Goal: Task Accomplishment & Management: Manage account settings

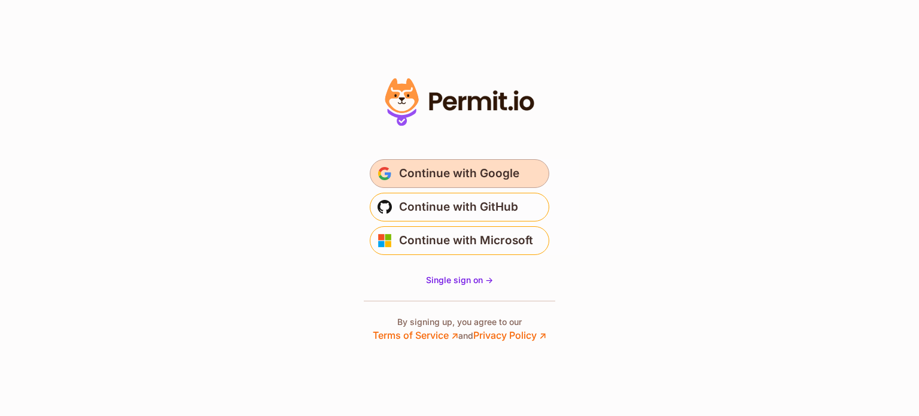
click at [481, 168] on span "Continue with Google" at bounding box center [459, 173] width 120 height 19
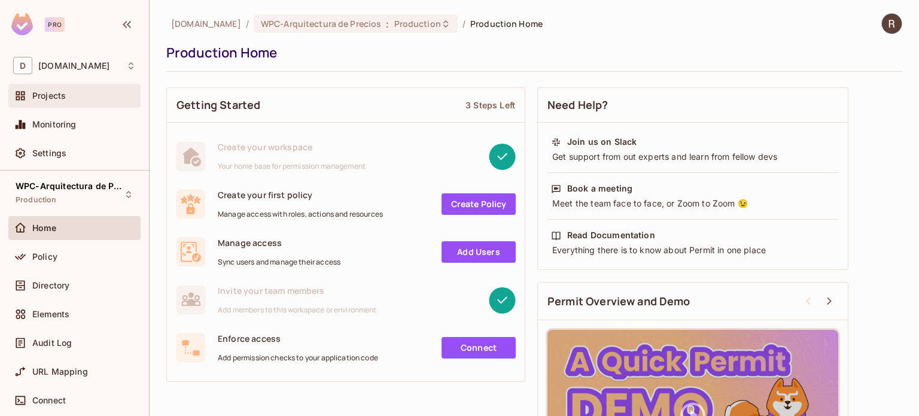
click at [42, 93] on span "Projects" at bounding box center [48, 96] width 33 height 10
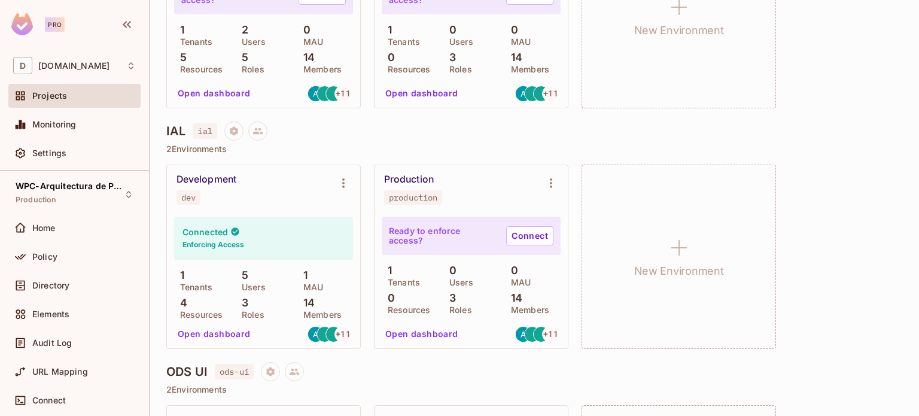
scroll to position [538, 0]
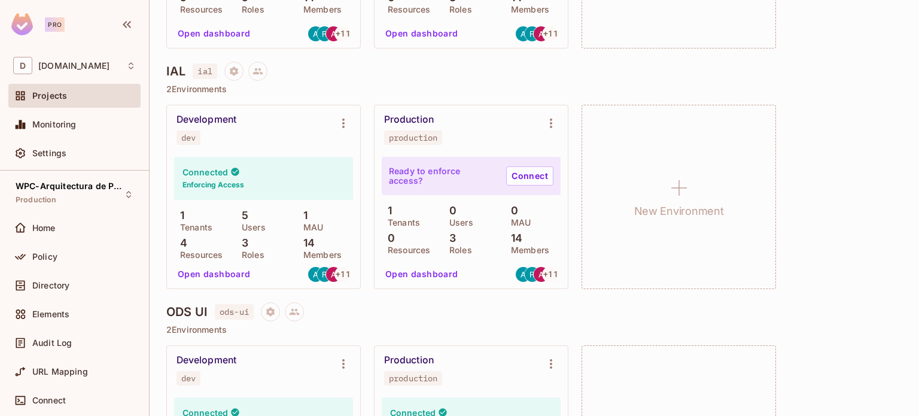
click at [283, 136] on div "Development dev" at bounding box center [253, 129] width 155 height 31
click at [69, 198] on div "WPC-Arquitectura de Precios Production" at bounding box center [67, 194] width 103 height 26
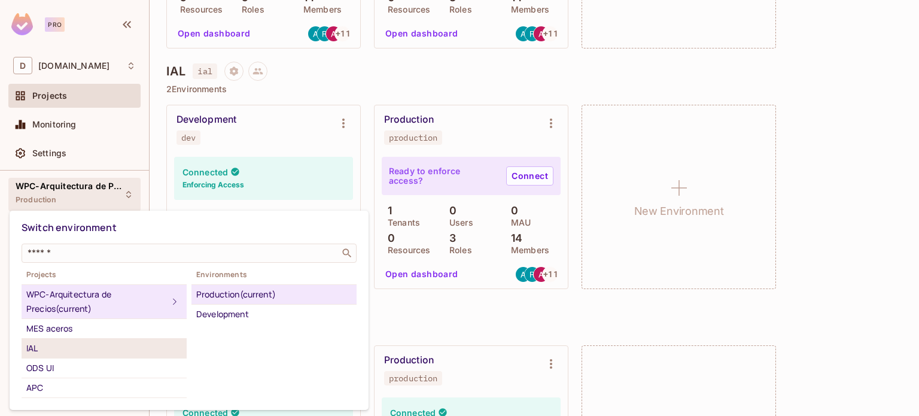
click at [33, 344] on div "IAL" at bounding box center [104, 348] width 156 height 14
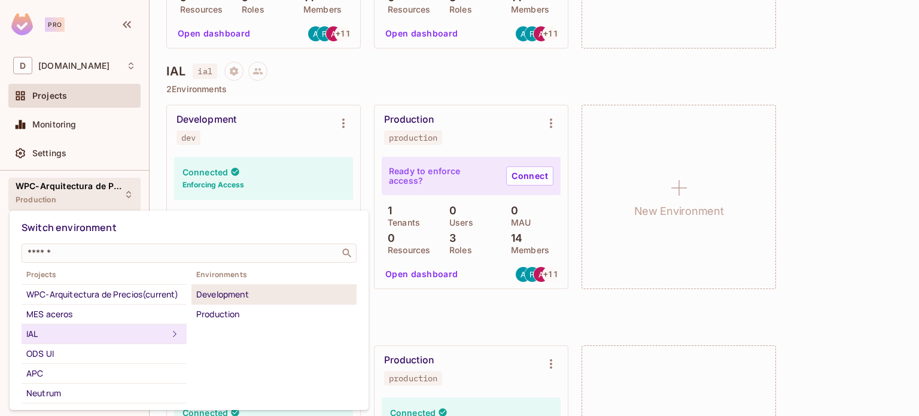
click at [254, 296] on div "Development" at bounding box center [274, 294] width 156 height 14
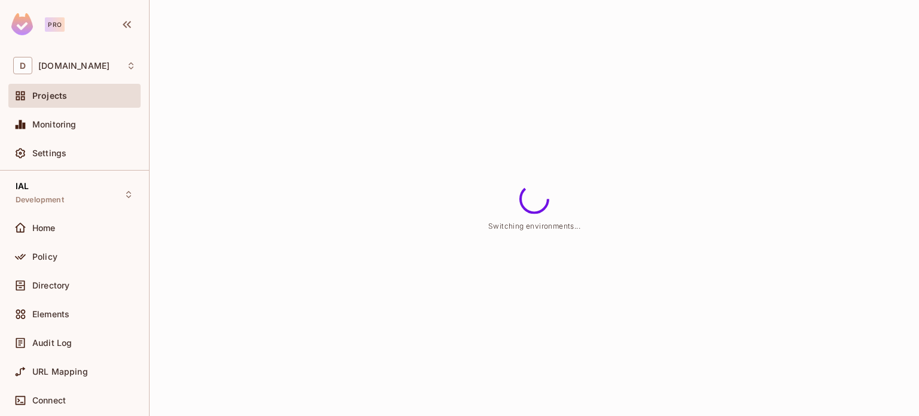
scroll to position [0, 0]
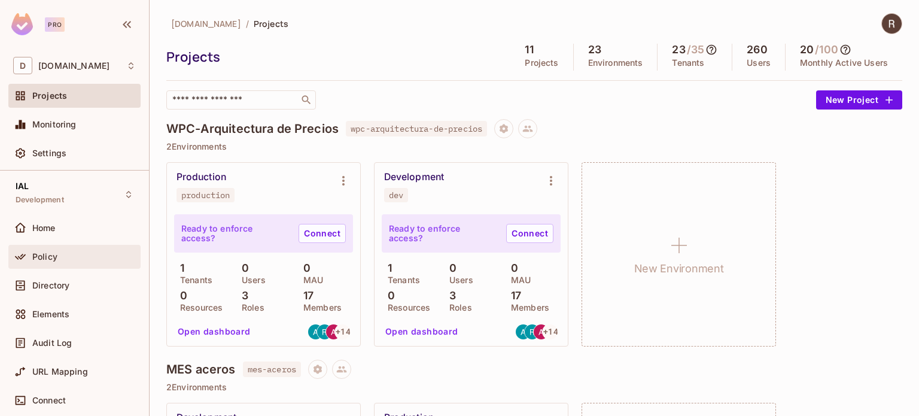
click at [57, 255] on div "Policy" at bounding box center [83, 257] width 103 height 10
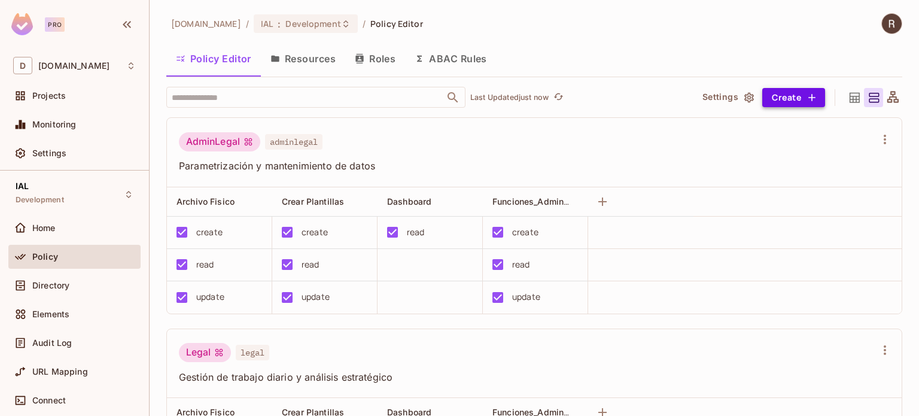
click at [779, 101] on button "Create" at bounding box center [793, 97] width 63 height 19
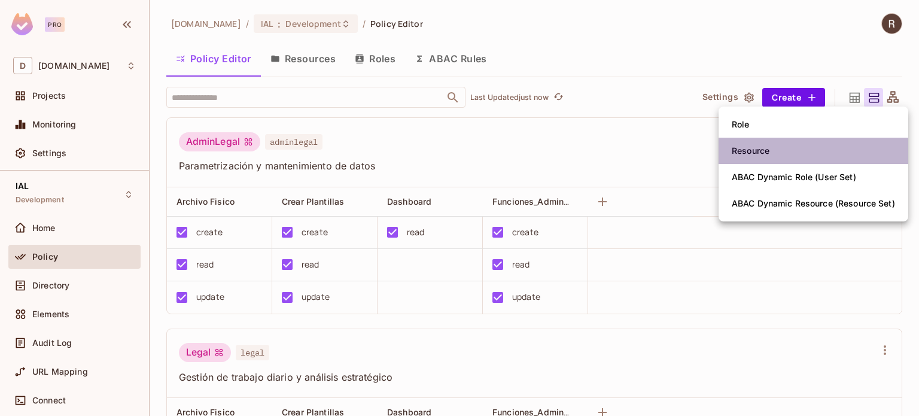
click at [772, 155] on span "Resource" at bounding box center [750, 150] width 45 height 19
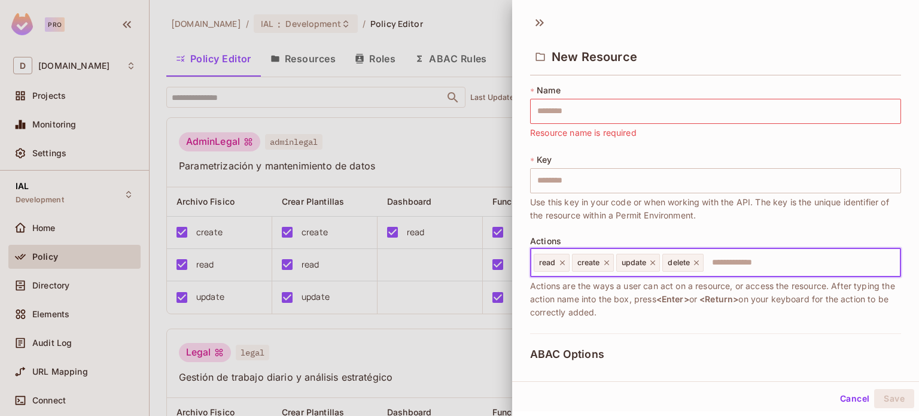
click at [778, 263] on input "text" at bounding box center [800, 263] width 191 height 24
click at [414, 143] on div at bounding box center [459, 208] width 919 height 416
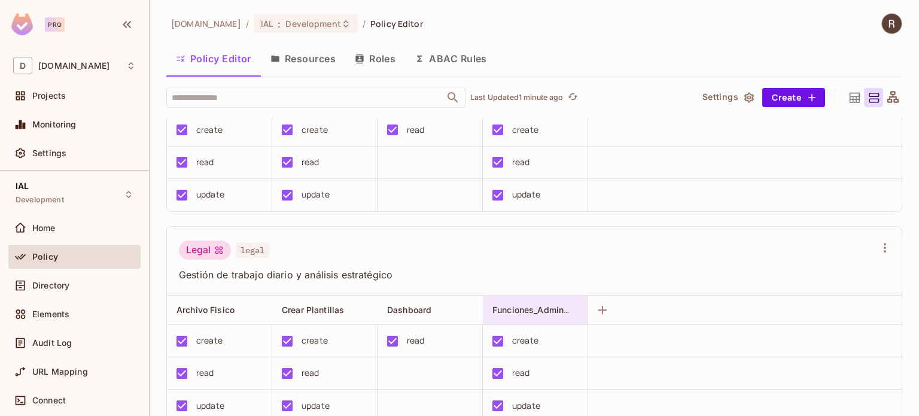
scroll to position [120, 0]
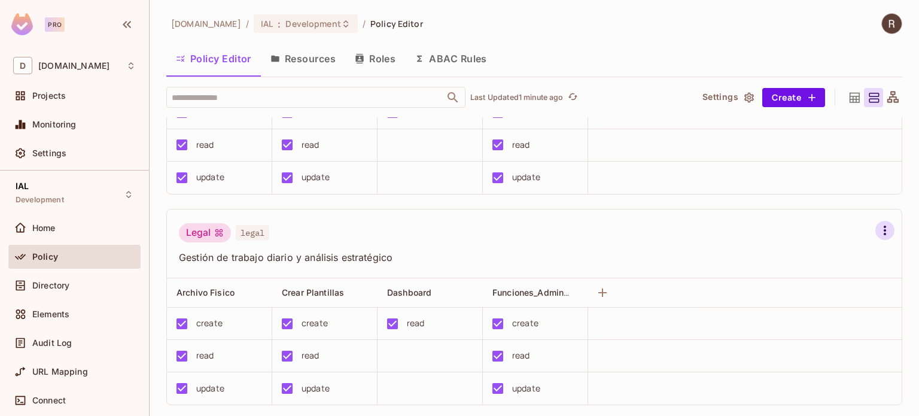
click at [877, 231] on icon "button" at bounding box center [884, 230] width 14 height 14
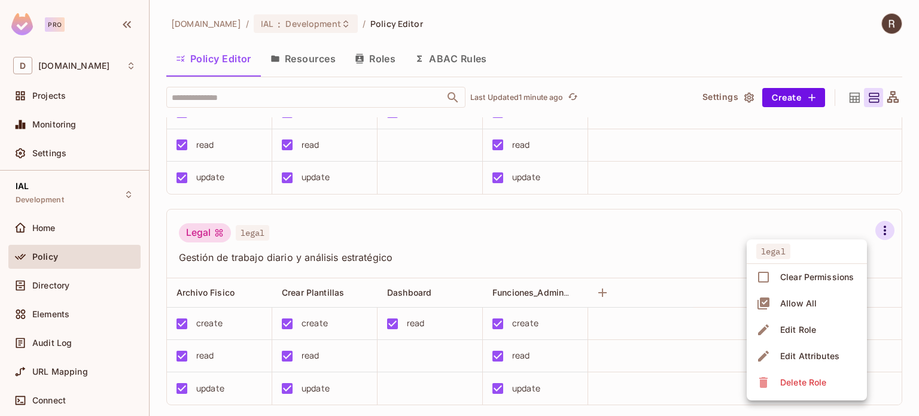
click at [816, 332] on span "Edit Role" at bounding box center [797, 329] width 43 height 19
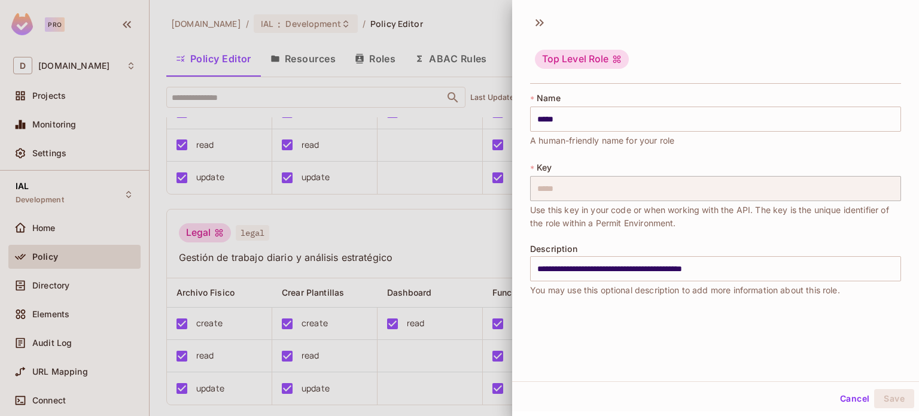
scroll to position [2, 0]
click at [395, 146] on div at bounding box center [459, 208] width 919 height 416
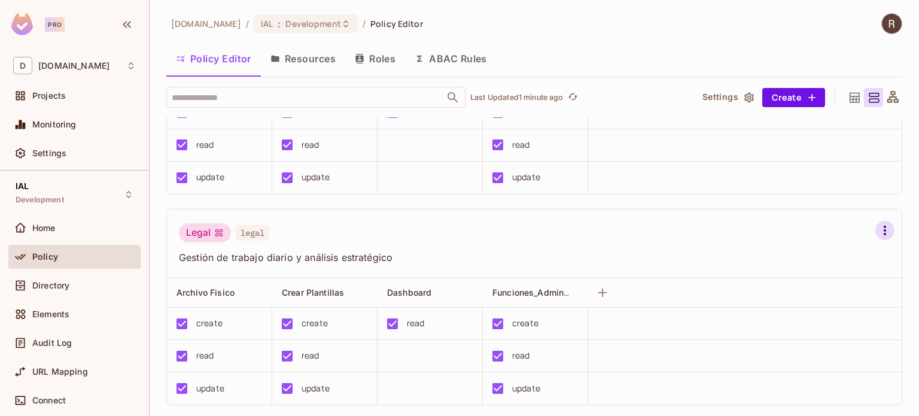
click at [877, 234] on icon "button" at bounding box center [884, 230] width 14 height 14
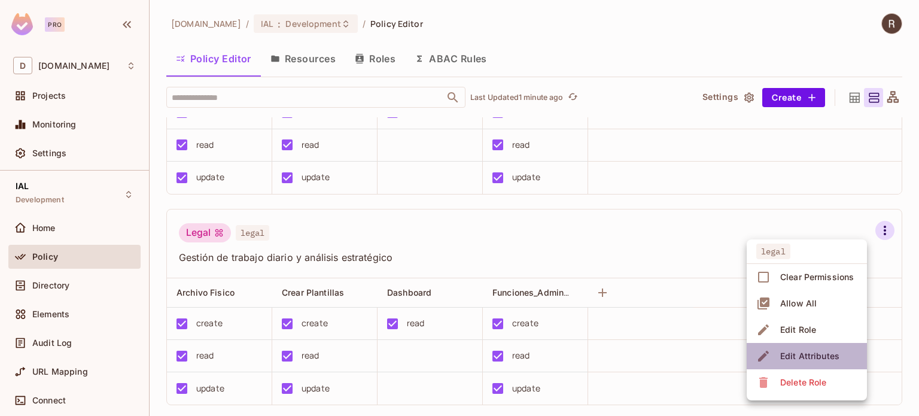
click at [824, 356] on div "Edit Attributes" at bounding box center [809, 356] width 59 height 12
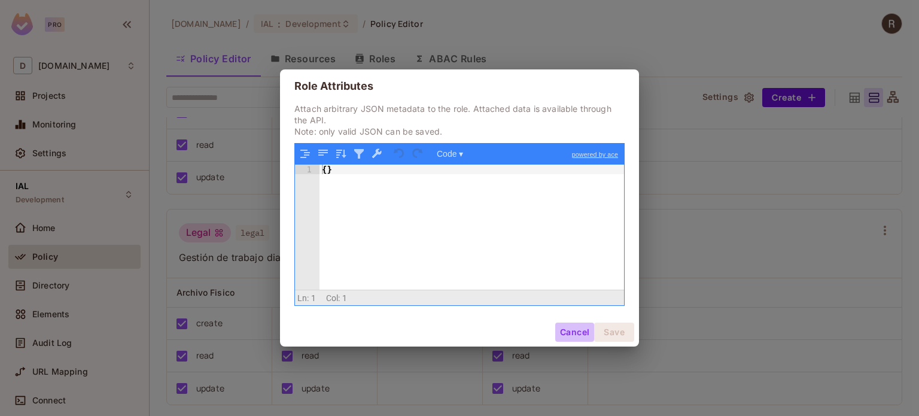
click at [569, 333] on button "Cancel" at bounding box center [574, 331] width 39 height 19
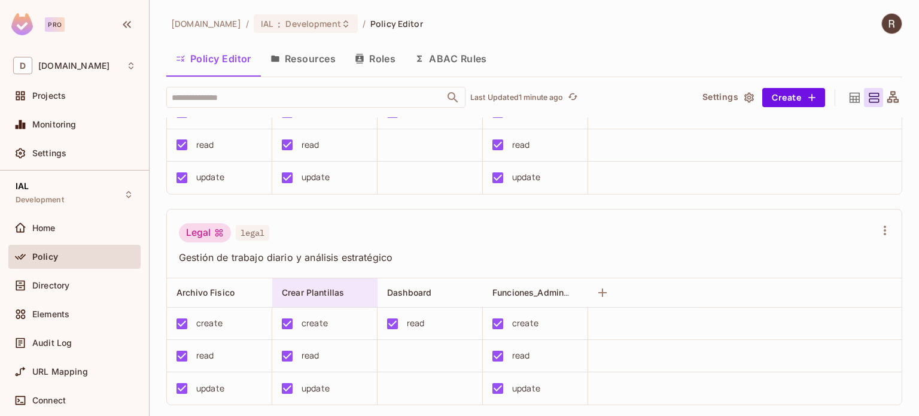
scroll to position [179, 0]
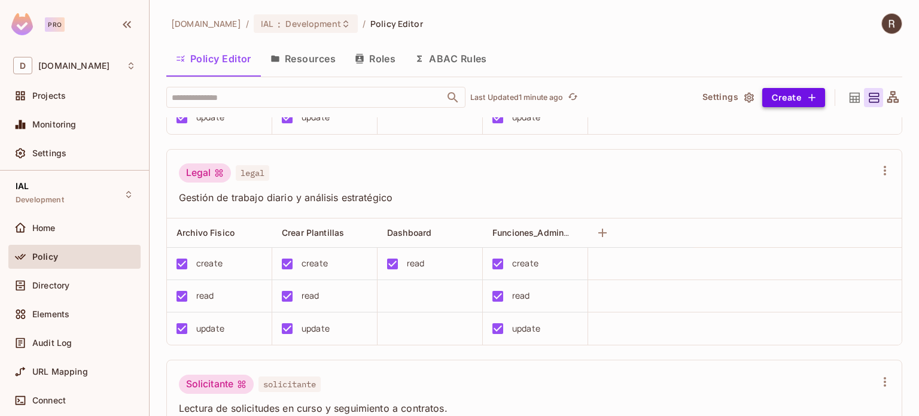
click at [780, 93] on button "Create" at bounding box center [793, 97] width 63 height 19
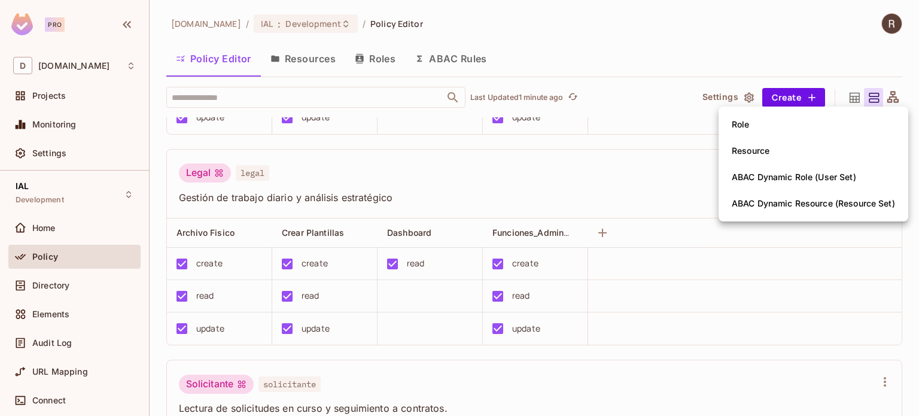
click at [744, 124] on div "Role" at bounding box center [740, 124] width 18 height 12
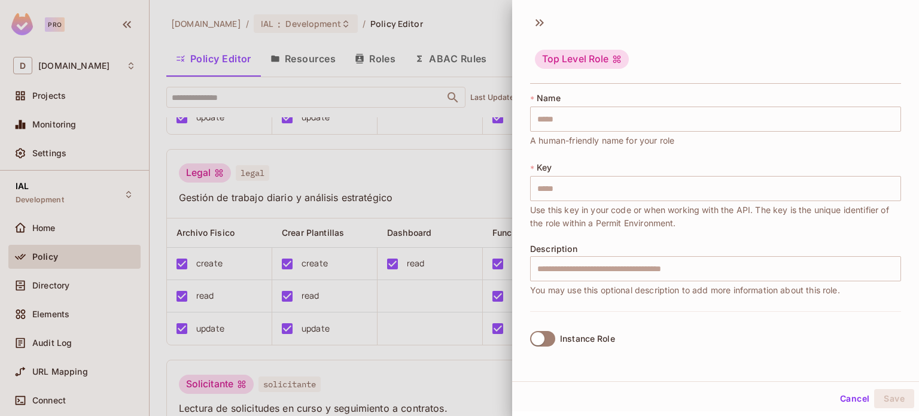
scroll to position [2, 0]
click at [849, 395] on button "Cancel" at bounding box center [854, 396] width 39 height 19
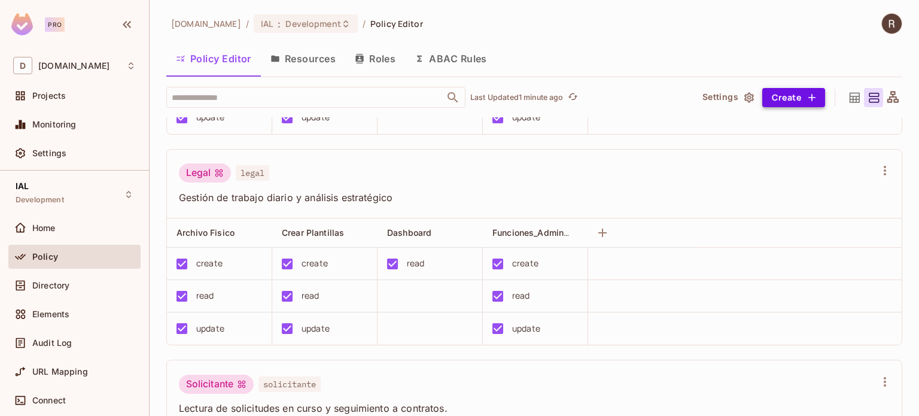
click at [791, 95] on button "Create" at bounding box center [793, 97] width 63 height 19
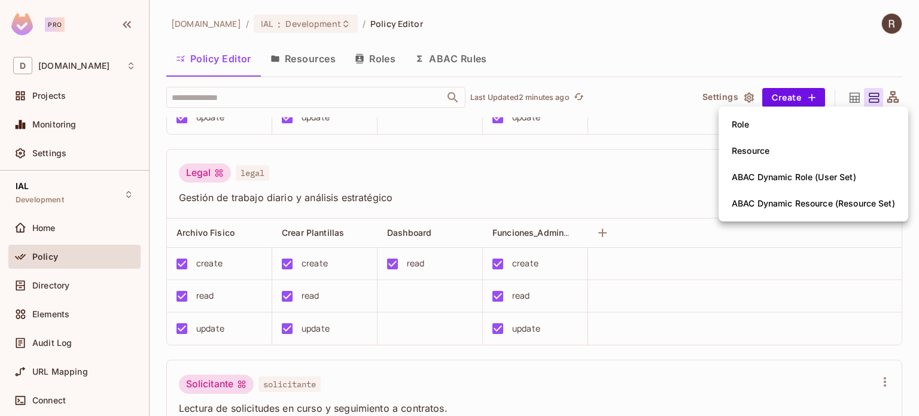
click at [744, 149] on div "Resource" at bounding box center [750, 151] width 38 height 12
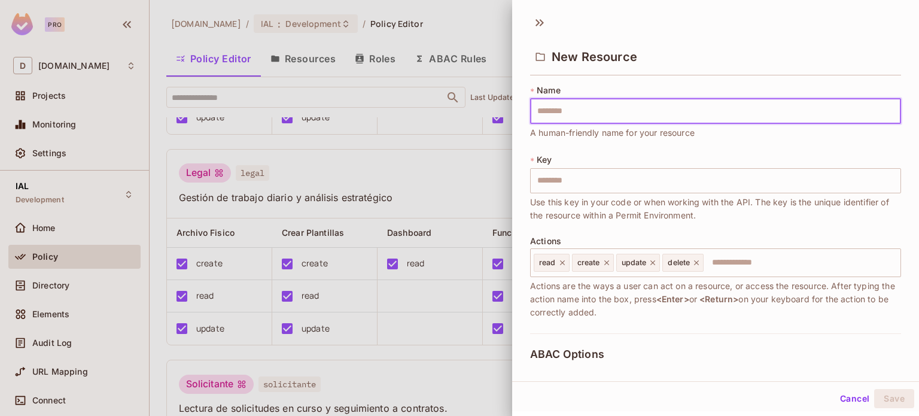
click at [589, 112] on input "text" at bounding box center [715, 111] width 371 height 25
type input "*"
type input "**"
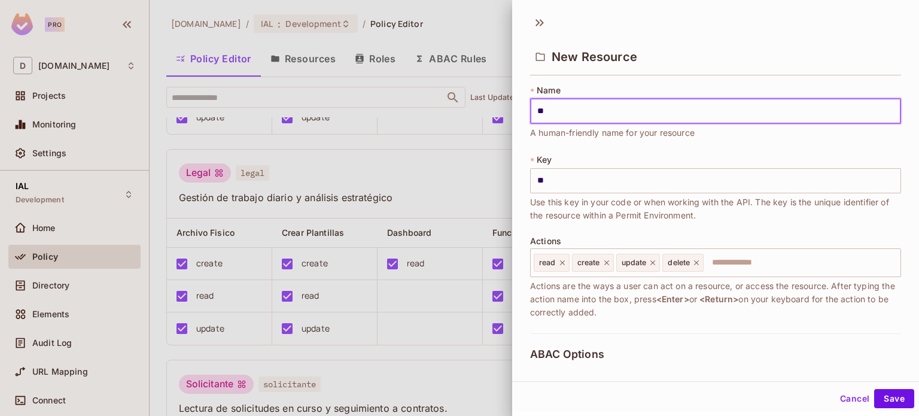
type input "***"
type input "****"
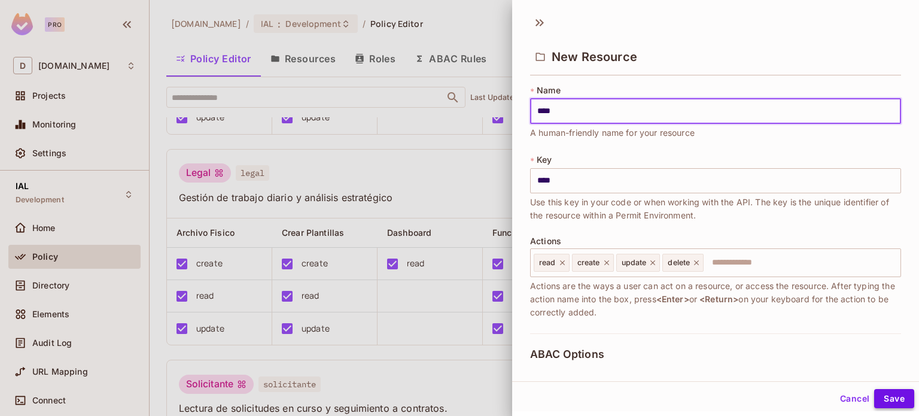
click at [881, 396] on button "Save" at bounding box center [894, 398] width 40 height 19
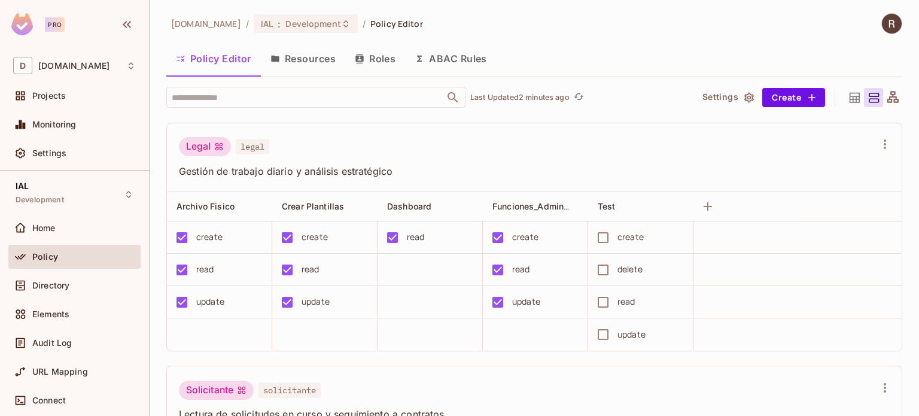
scroll to position [697, 0]
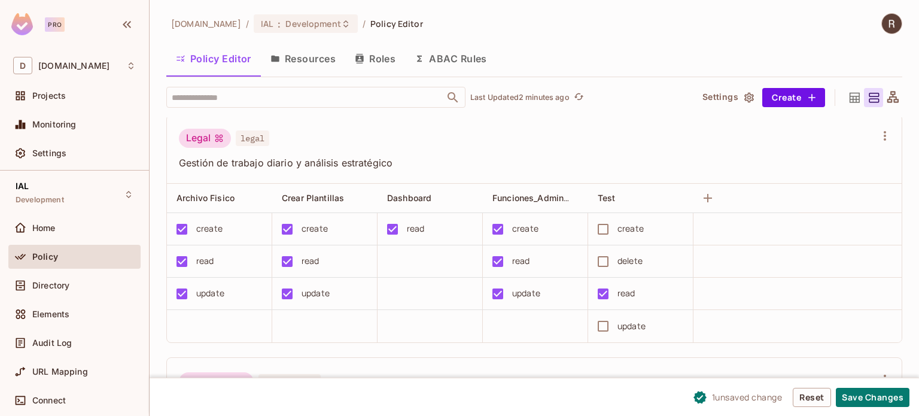
click at [718, 147] on div "Legal legal" at bounding box center [527, 140] width 696 height 23
click at [809, 398] on button "Reset" at bounding box center [811, 397] width 38 height 19
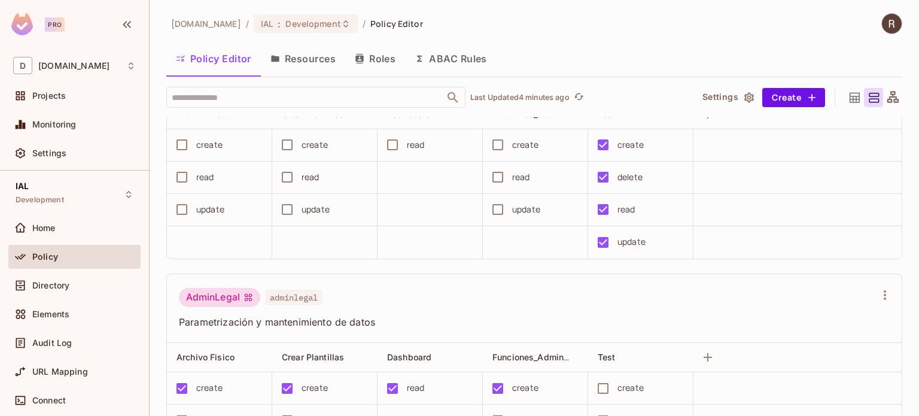
scroll to position [0, 0]
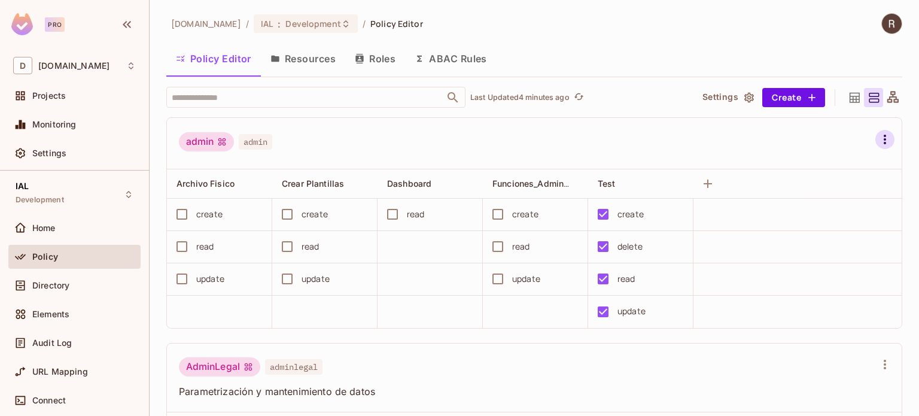
click at [877, 136] on icon "button" at bounding box center [884, 139] width 14 height 14
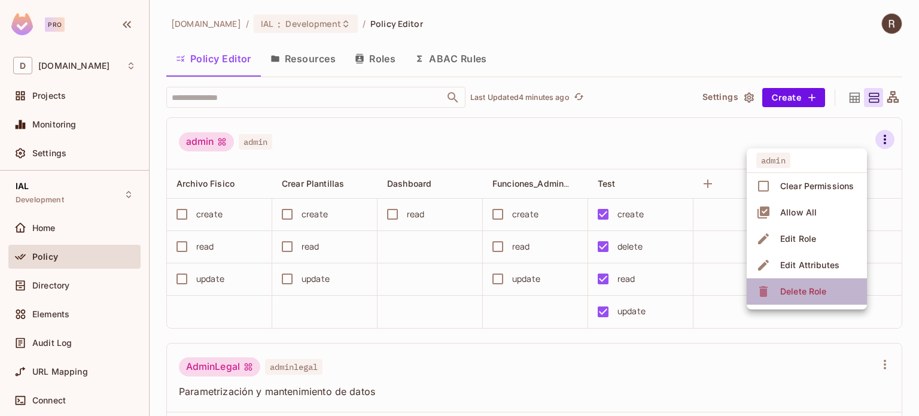
click at [796, 294] on div "Delete Role" at bounding box center [803, 291] width 46 height 12
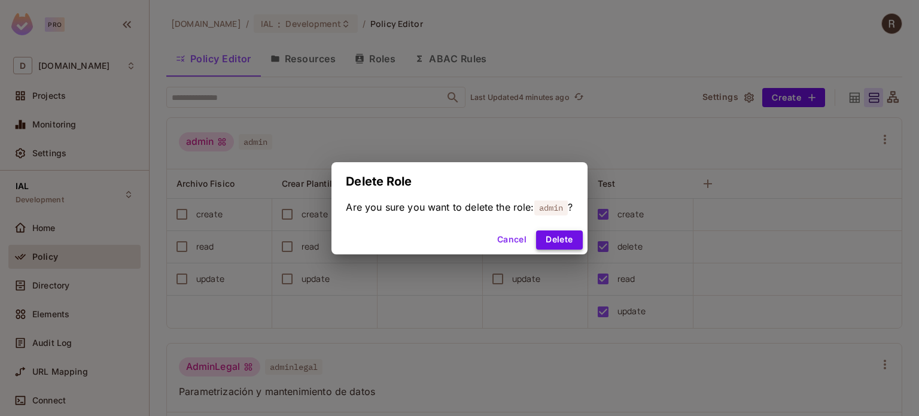
click at [572, 239] on button "Delete" at bounding box center [559, 239] width 46 height 19
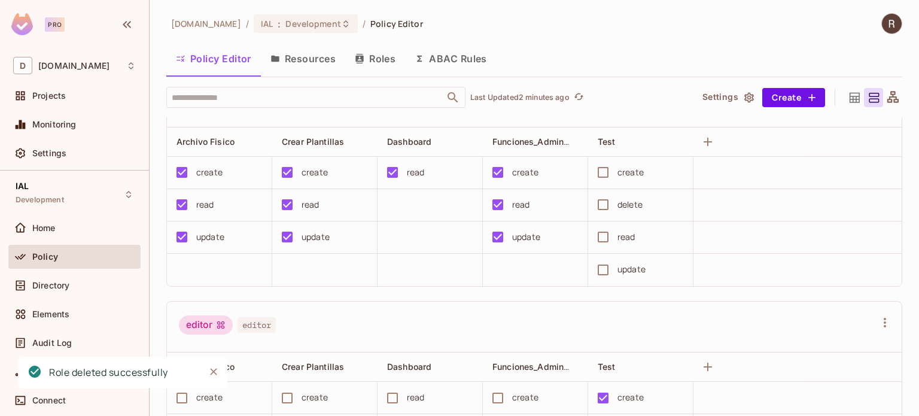
scroll to position [120, 0]
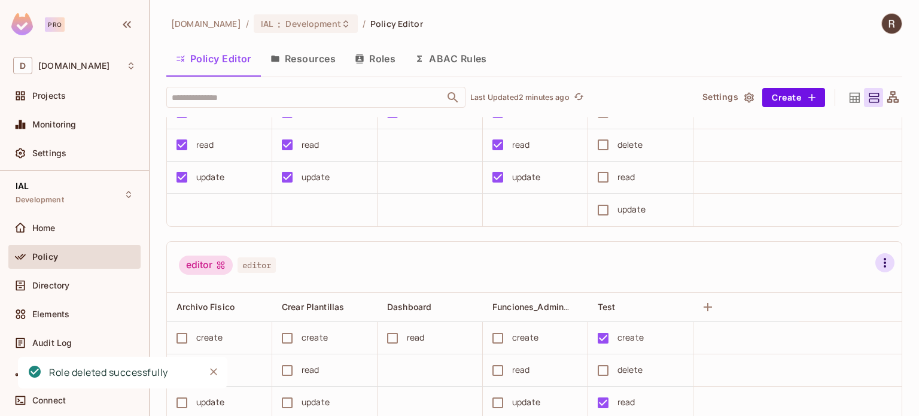
click at [877, 261] on icon "button" at bounding box center [884, 262] width 14 height 14
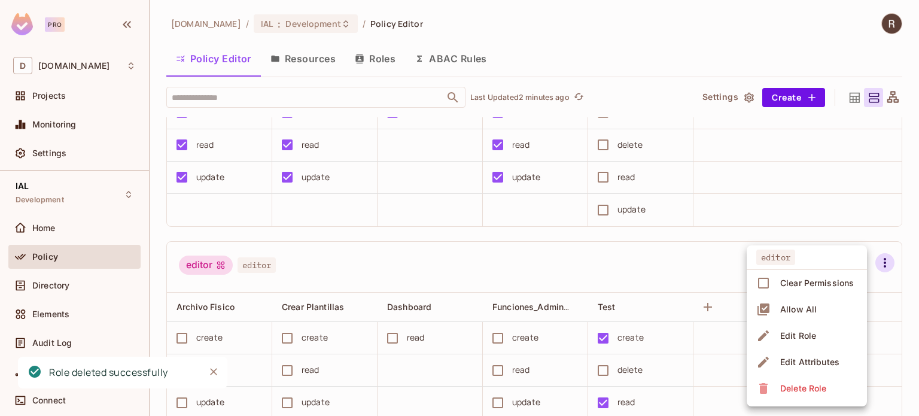
click at [792, 389] on div "Delete Role" at bounding box center [803, 388] width 46 height 12
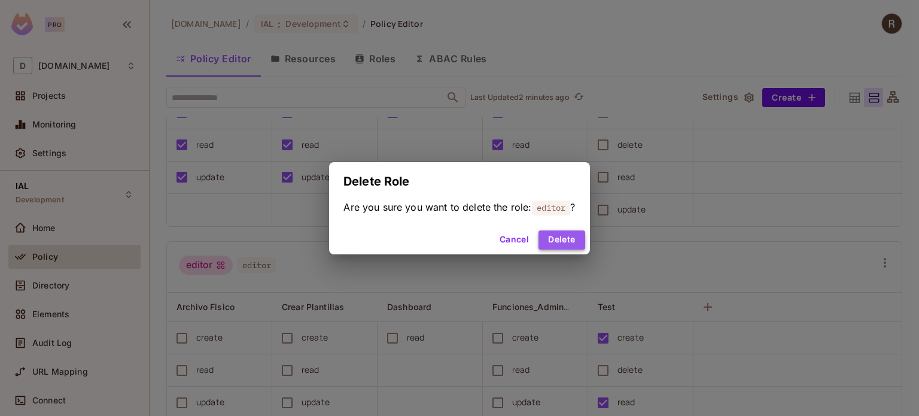
click at [569, 239] on button "Delete" at bounding box center [561, 239] width 46 height 19
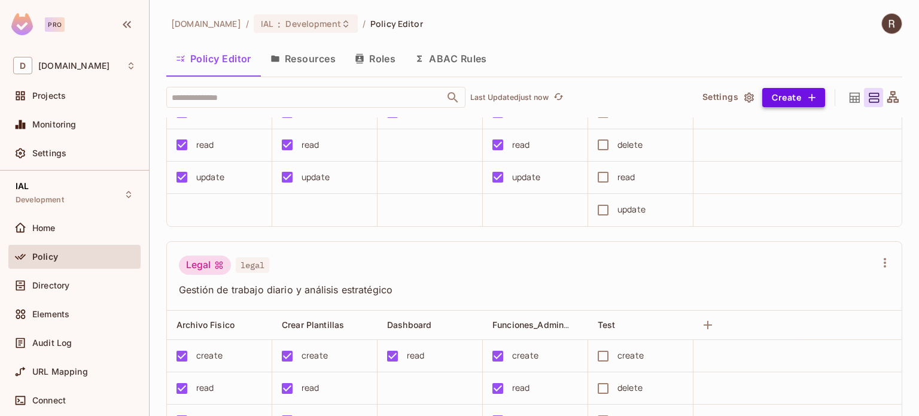
click at [808, 96] on icon "button" at bounding box center [811, 97] width 7 height 7
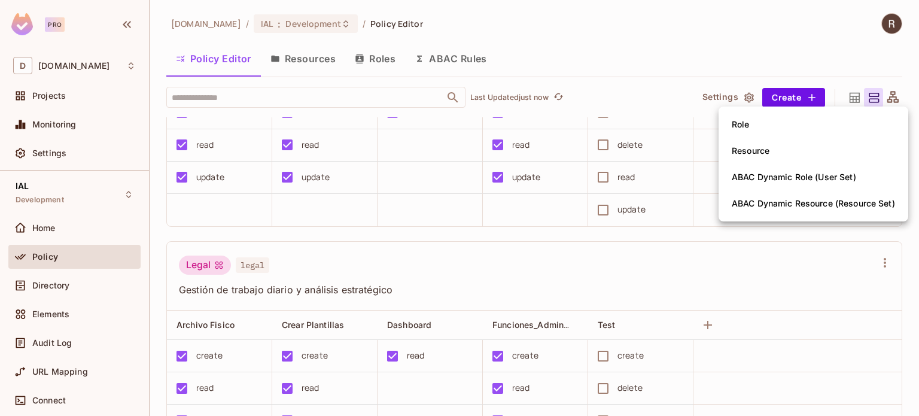
click at [758, 151] on div "Resource" at bounding box center [750, 151] width 38 height 12
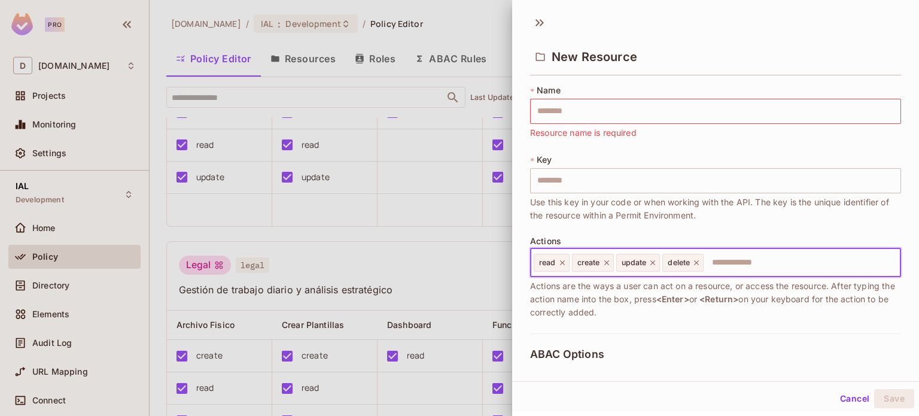
click at [800, 263] on input "text" at bounding box center [800, 263] width 191 height 24
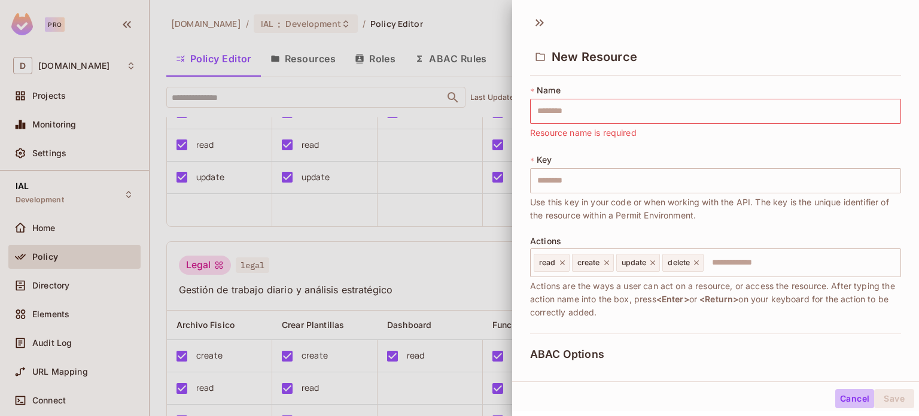
click at [835, 398] on button "Cancel" at bounding box center [854, 398] width 39 height 19
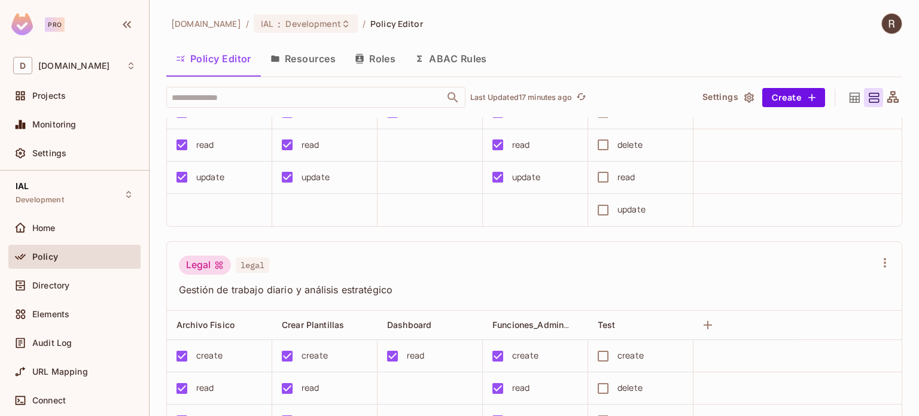
click at [882, 23] on img at bounding box center [892, 24] width 20 height 20
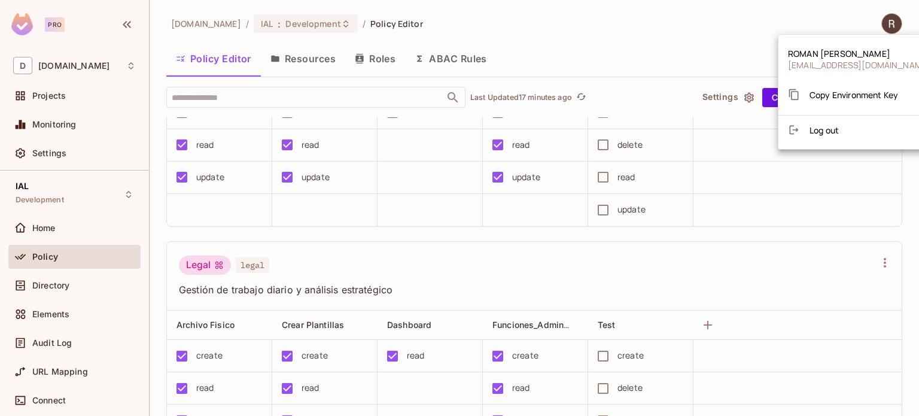
click at [830, 130] on span "Log out" at bounding box center [823, 129] width 29 height 11
